Goal: Task Accomplishment & Management: Use online tool/utility

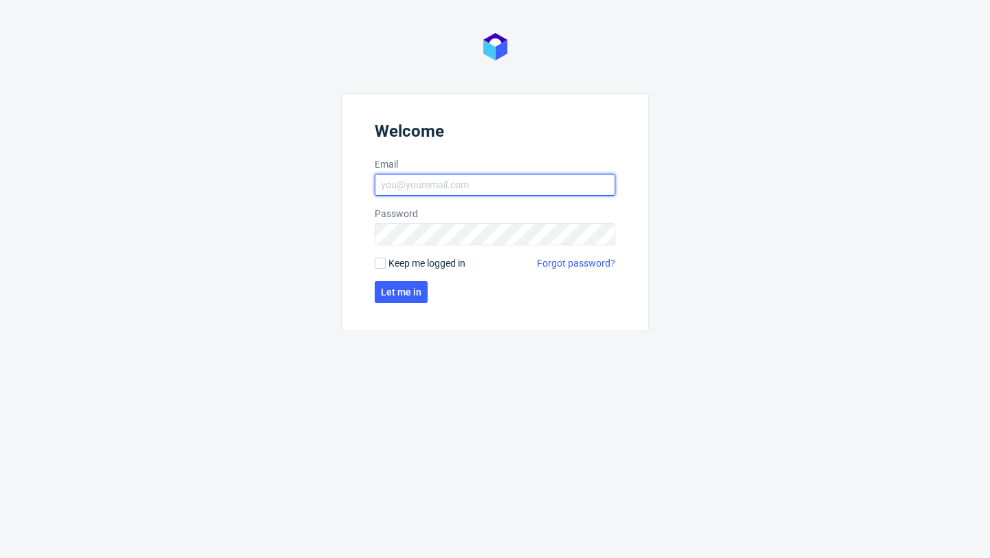
click at [526, 190] on input "Email" at bounding box center [494, 185] width 241 height 22
type input "[EMAIL_ADDRESS][PERSON_NAME][DOMAIN_NAME]"
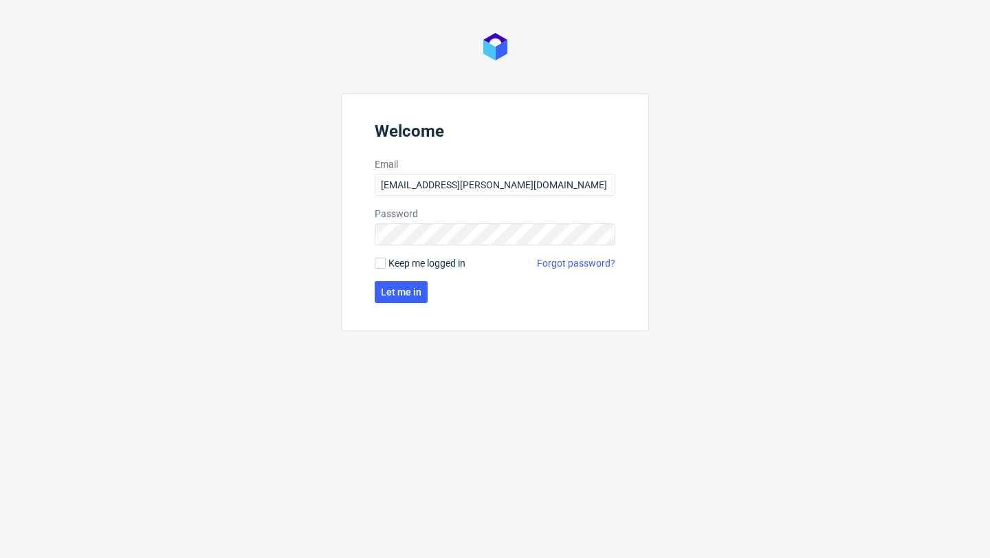
click at [401, 256] on span "Keep me logged in" at bounding box center [426, 263] width 77 height 14
click at [385, 258] on input "Keep me logged in" at bounding box center [379, 263] width 11 height 11
checkbox input "true"
click at [405, 287] on span "Let me in" at bounding box center [401, 292] width 41 height 10
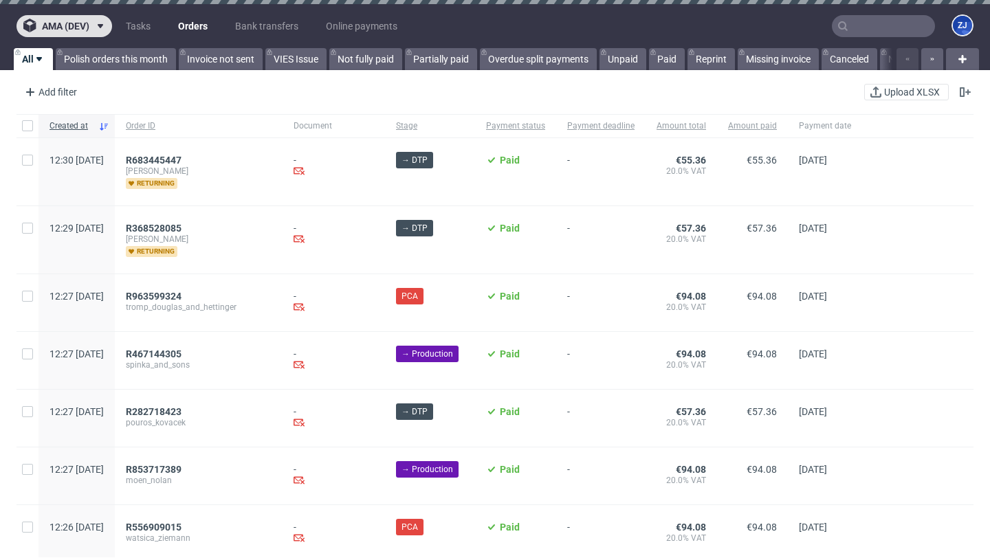
click at [99, 20] on button "ama (dev)" at bounding box center [64, 26] width 96 height 22
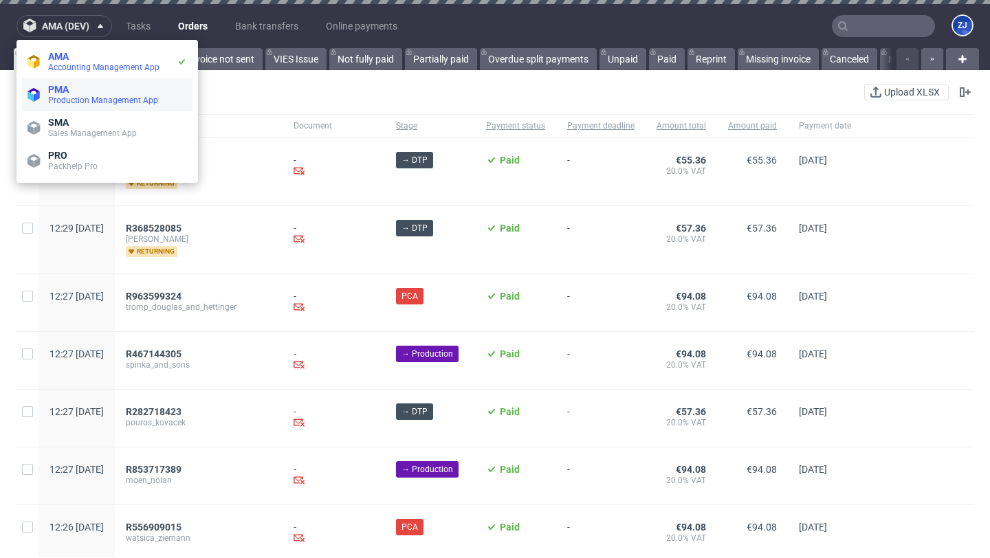
click at [98, 100] on span "Production Management App" at bounding box center [103, 101] width 110 height 10
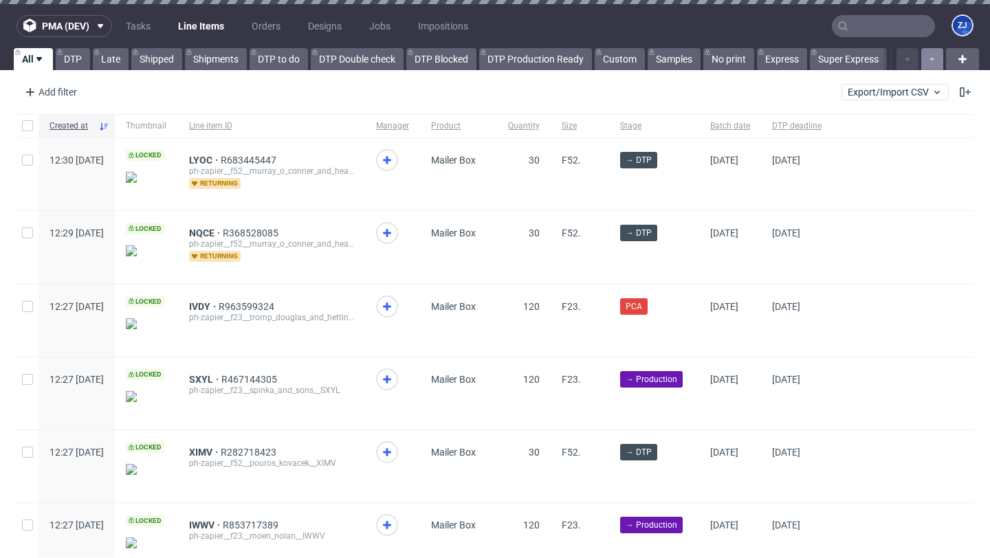
click at [926, 56] on button "button" at bounding box center [932, 59] width 22 height 22
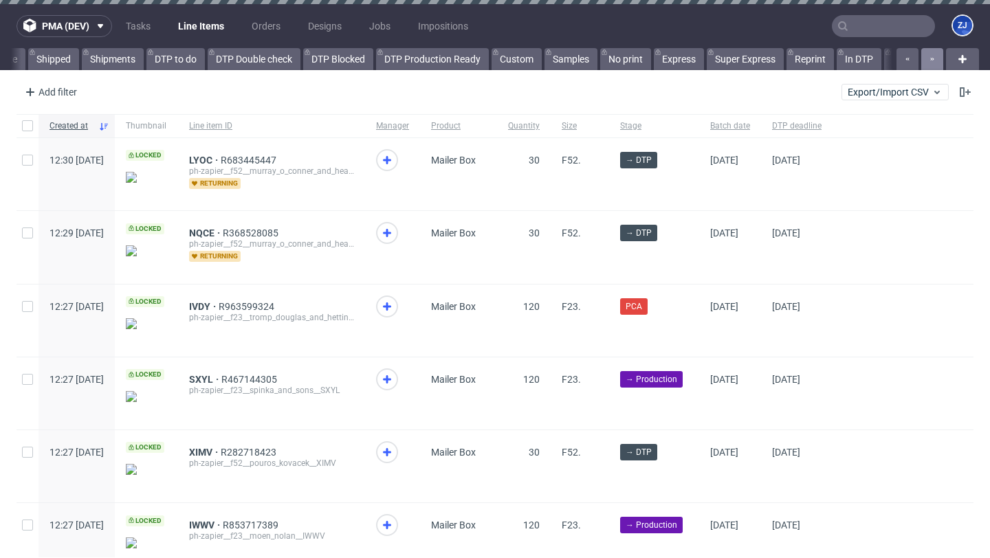
click at [926, 56] on button "button" at bounding box center [932, 59] width 22 height 22
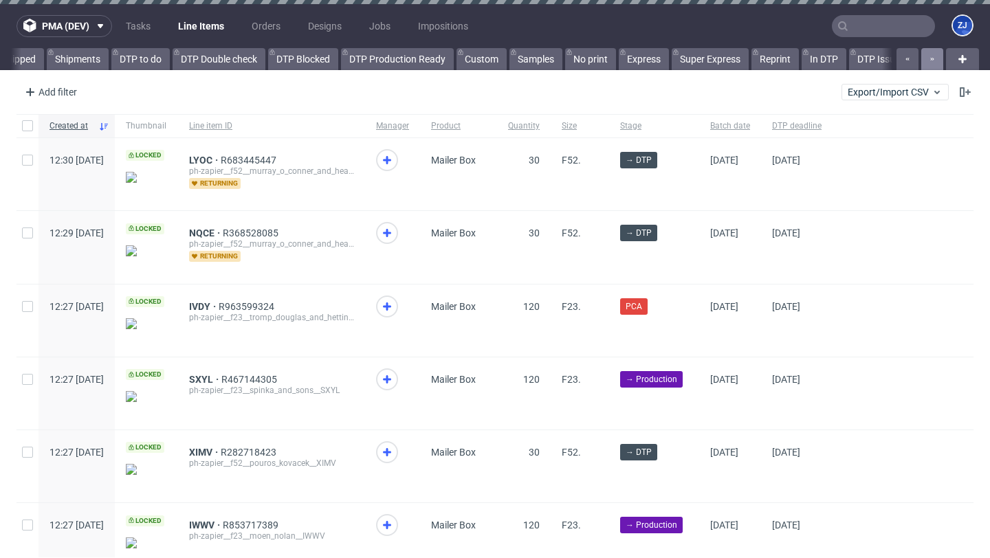
click at [926, 56] on button "button" at bounding box center [932, 59] width 22 height 22
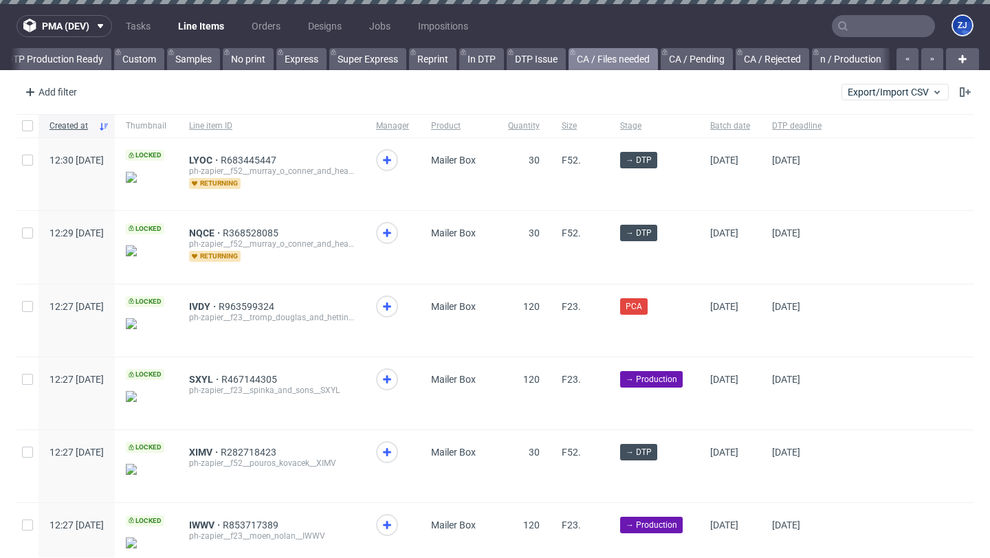
click at [620, 60] on link "CA / Files needed" at bounding box center [612, 59] width 89 height 22
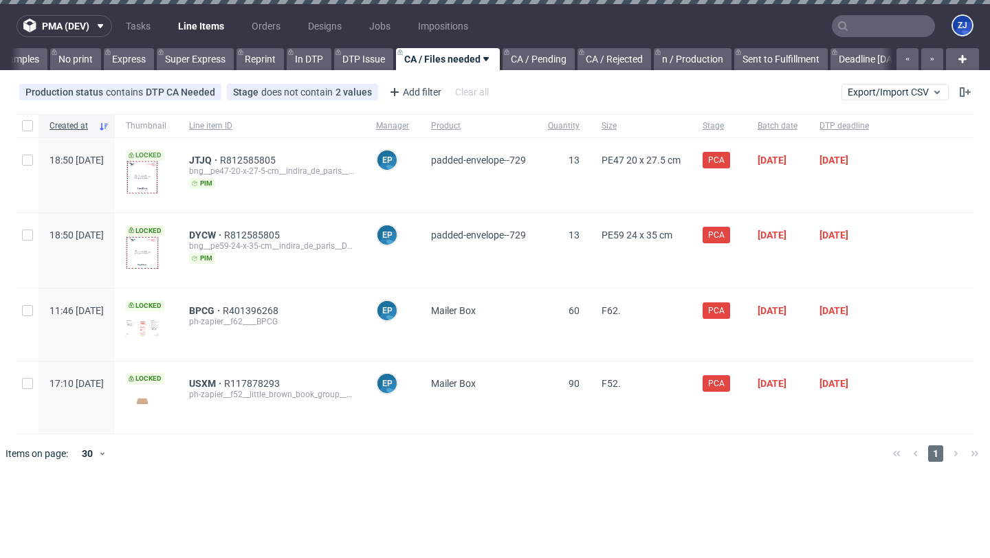
scroll to position [0, 641]
click at [220, 156] on span "JTJQ" at bounding box center [204, 160] width 31 height 11
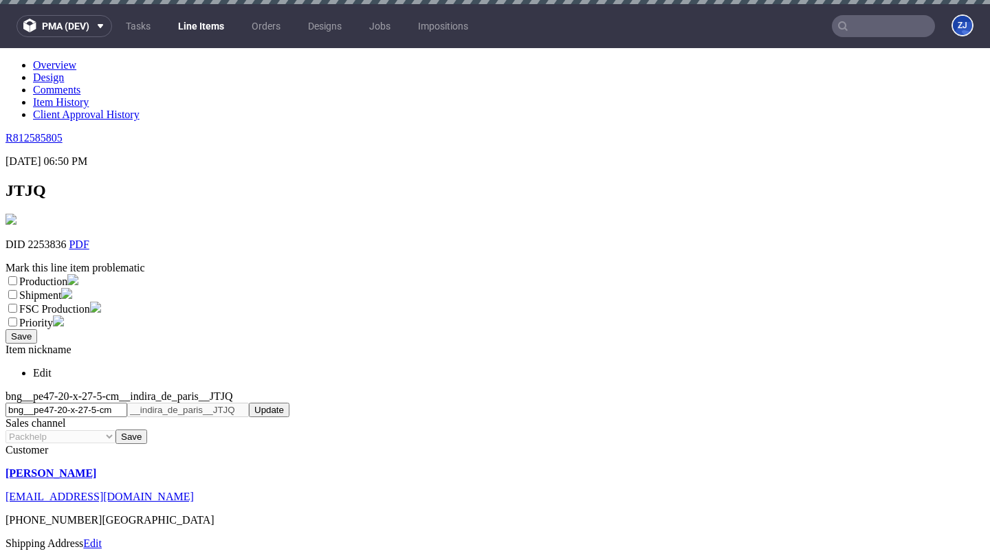
scroll to position [197, 0]
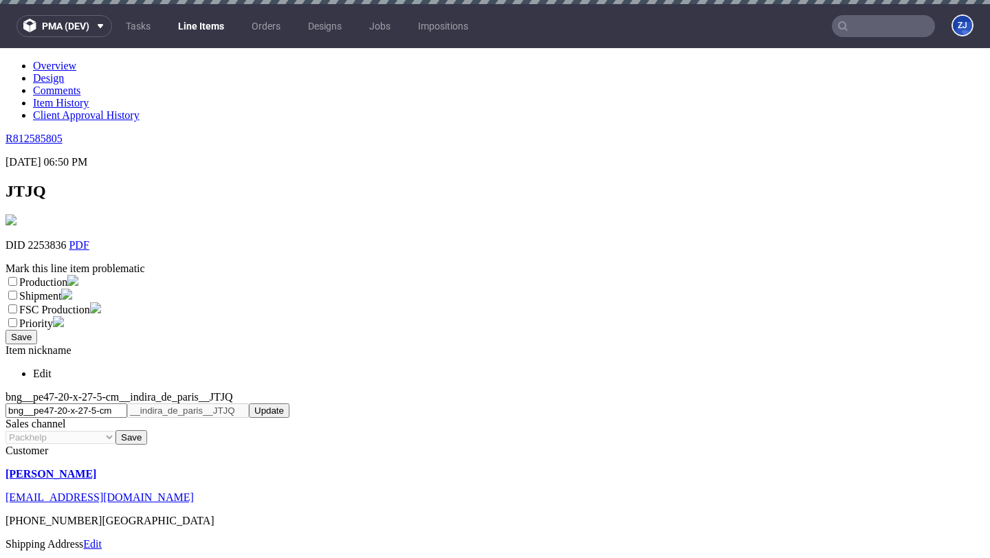
checkbox input "true"
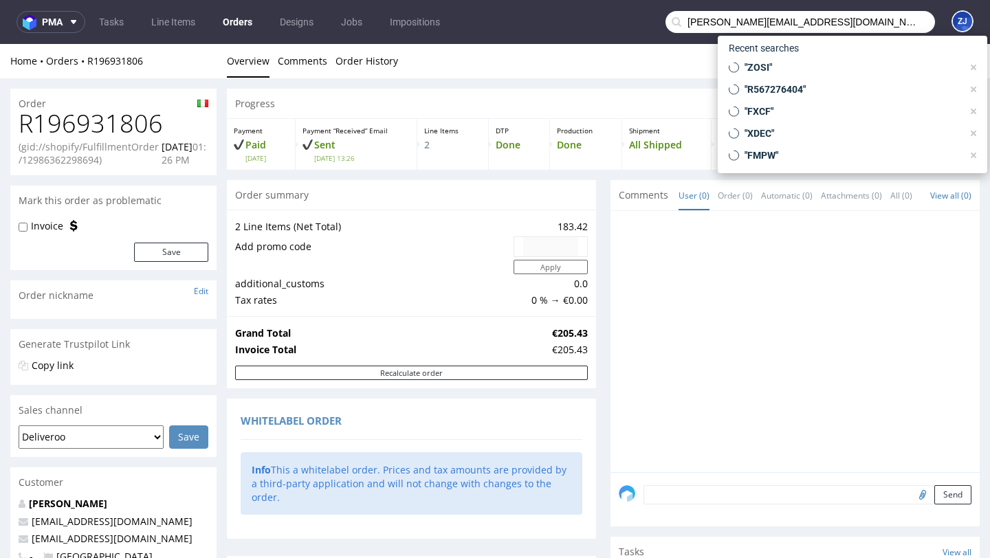
scroll to position [573, 0]
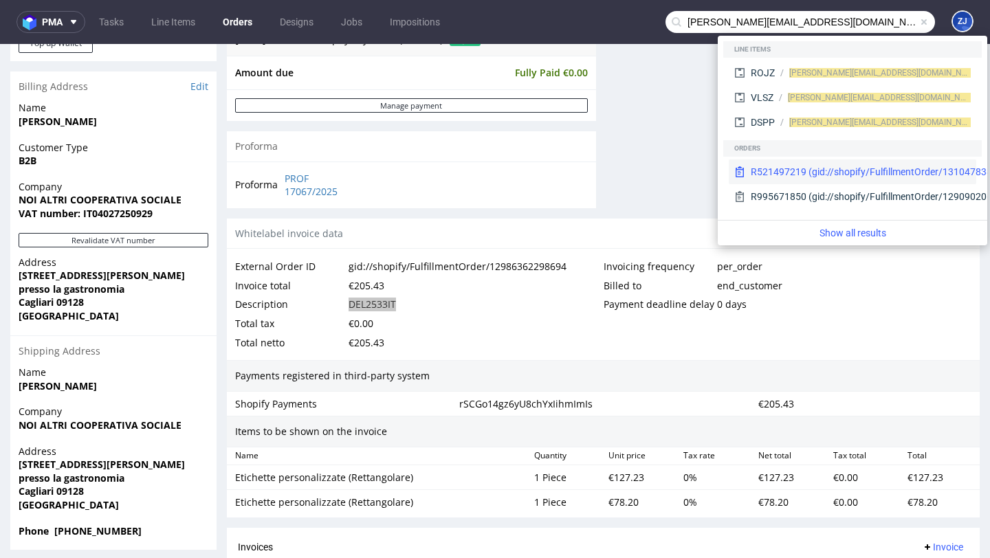
type input "f.mura@vaianievaiani.it"
click at [829, 170] on div "R521497219 (gid://shopify/FulfillmentOrder/13104783851846)" at bounding box center [886, 172] width 272 height 14
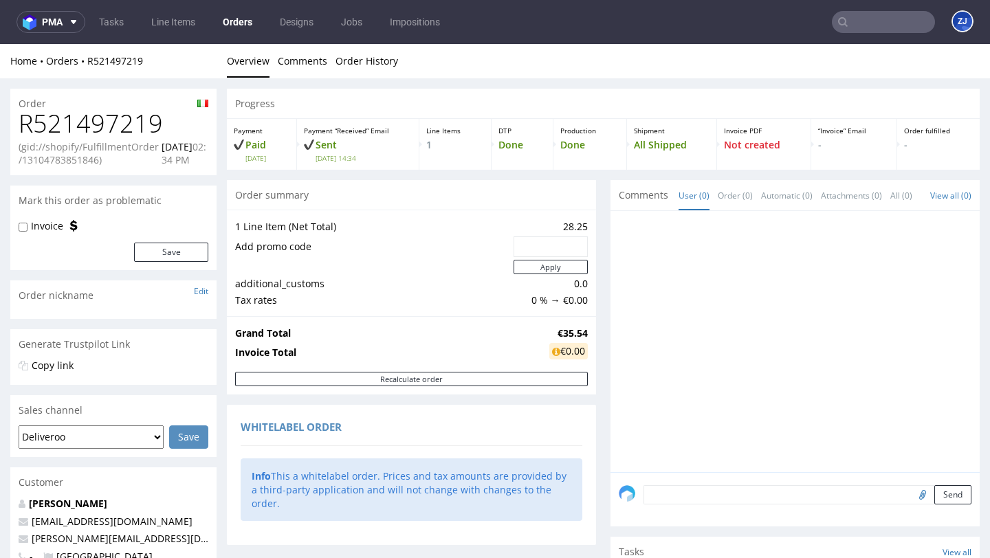
scroll to position [772, 0]
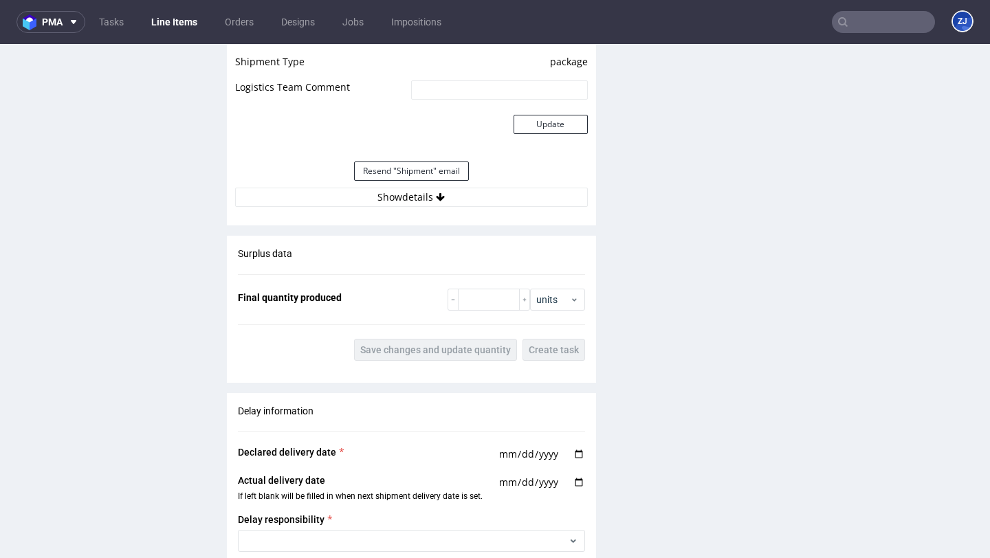
scroll to position [1291, 0]
click at [518, 193] on button "Show details" at bounding box center [411, 195] width 353 height 19
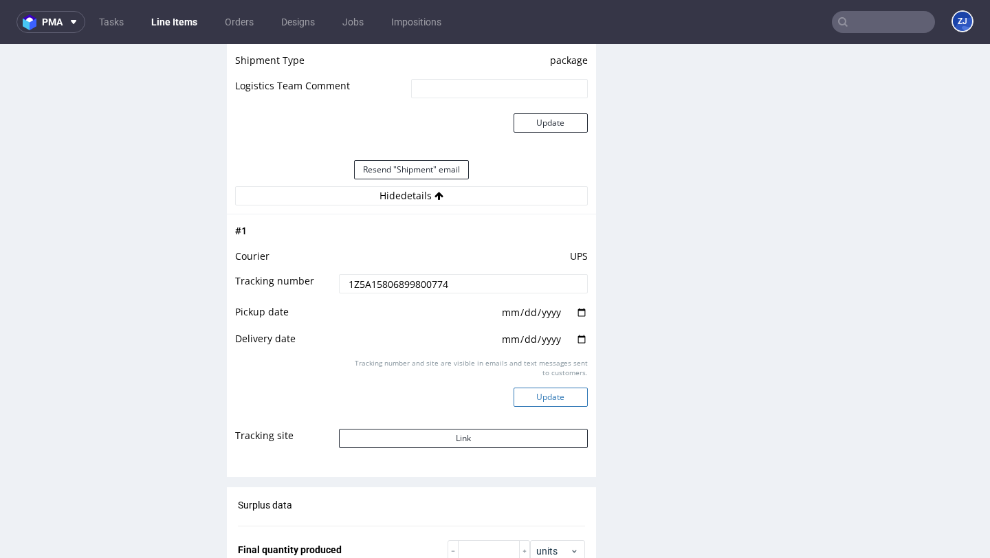
click at [534, 400] on button "Update" at bounding box center [550, 397] width 74 height 19
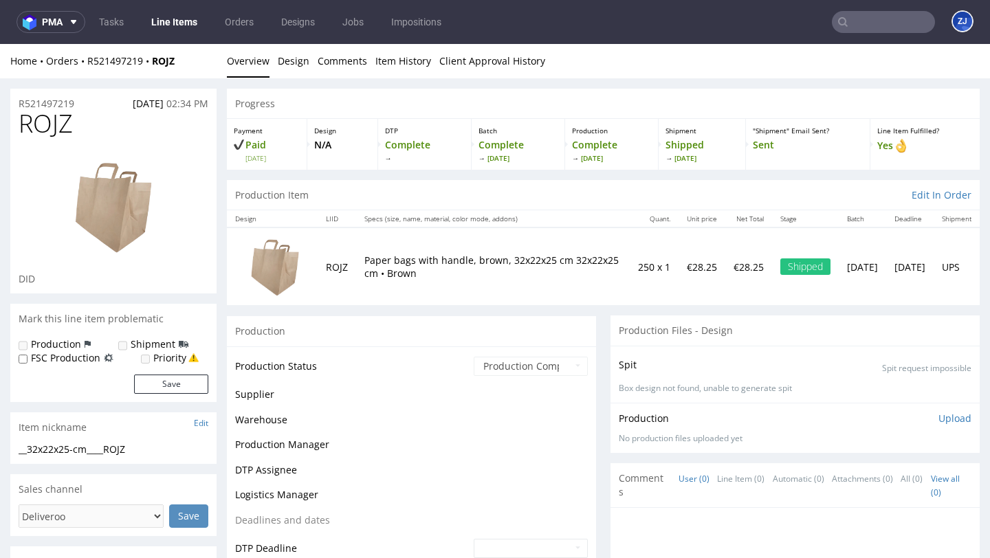
scroll to position [1011, 0]
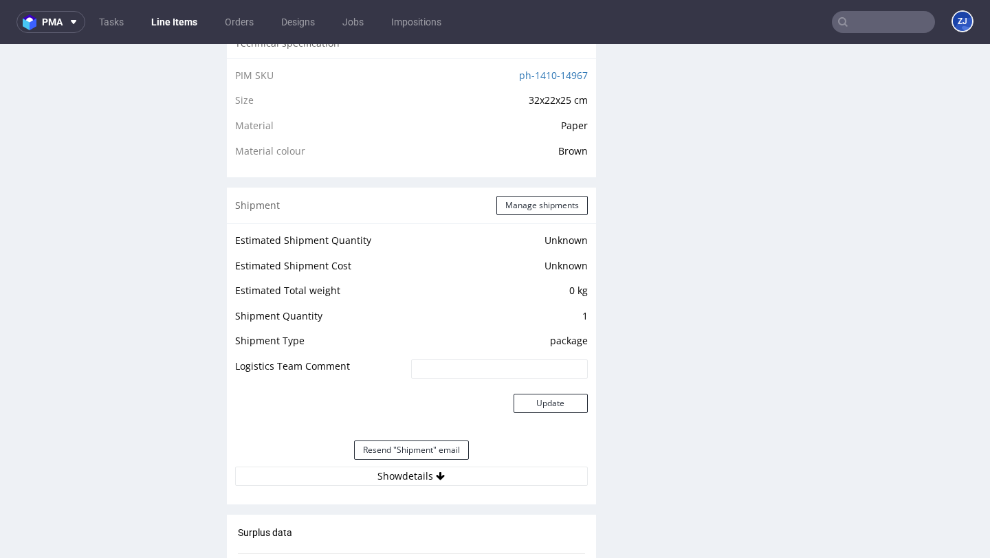
click at [852, 17] on input "text" at bounding box center [882, 22] width 103 height 22
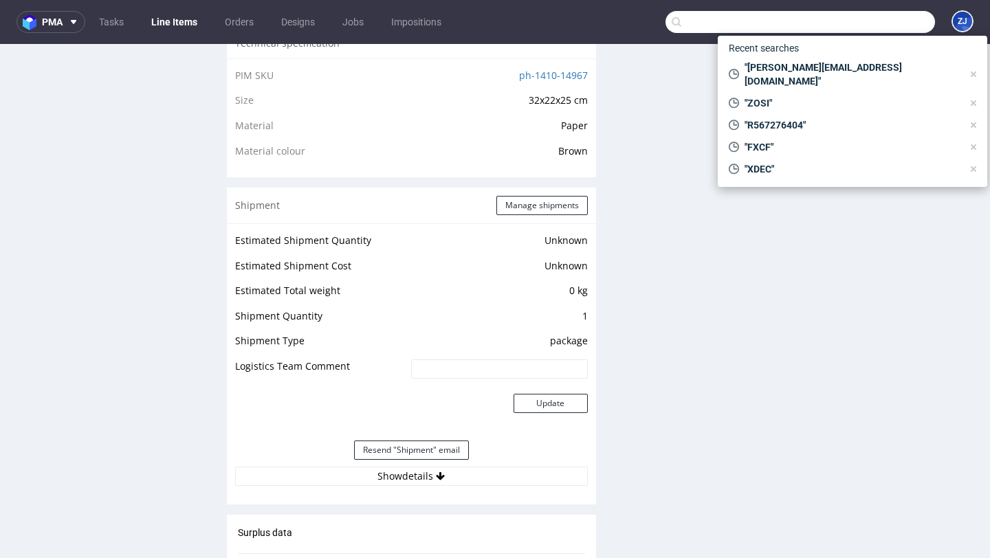
paste input "miricepoke@gmail.com"
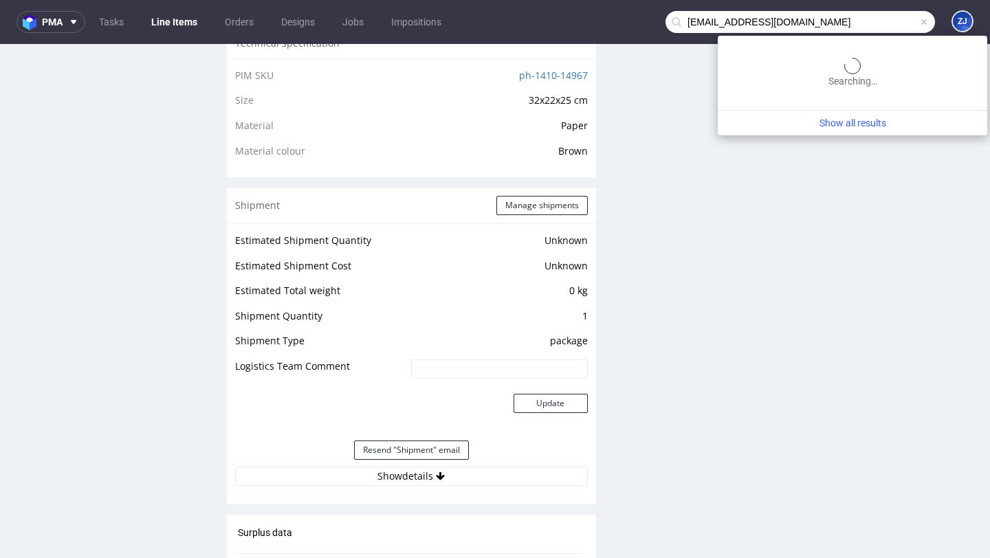
type input "miricepoke@gmail.com"
